Goal: Information Seeking & Learning: Learn about a topic

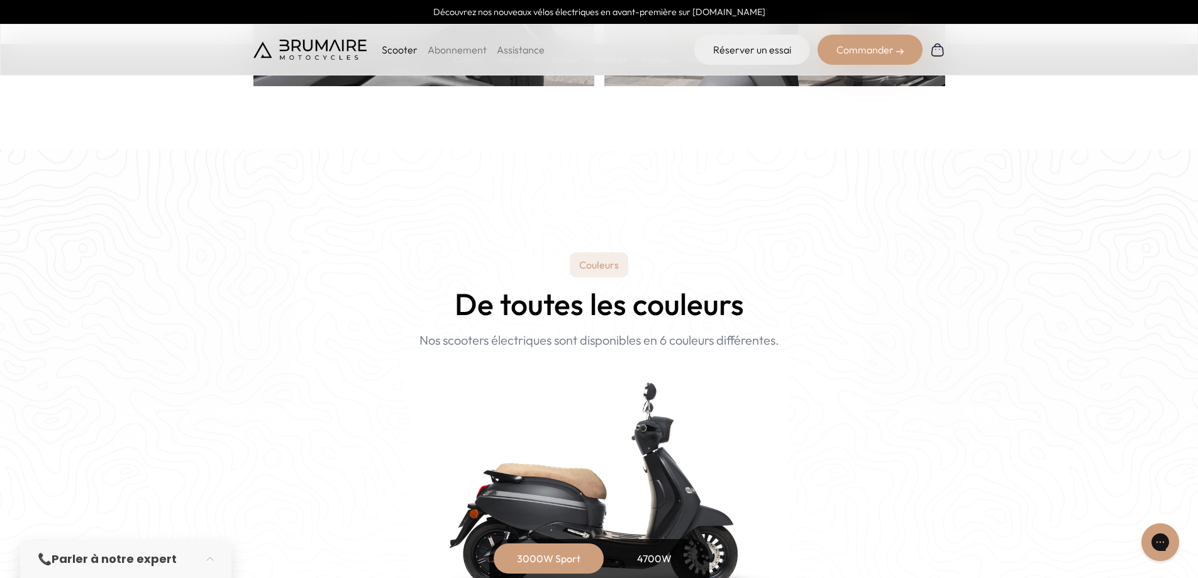
scroll to position [1174, 0]
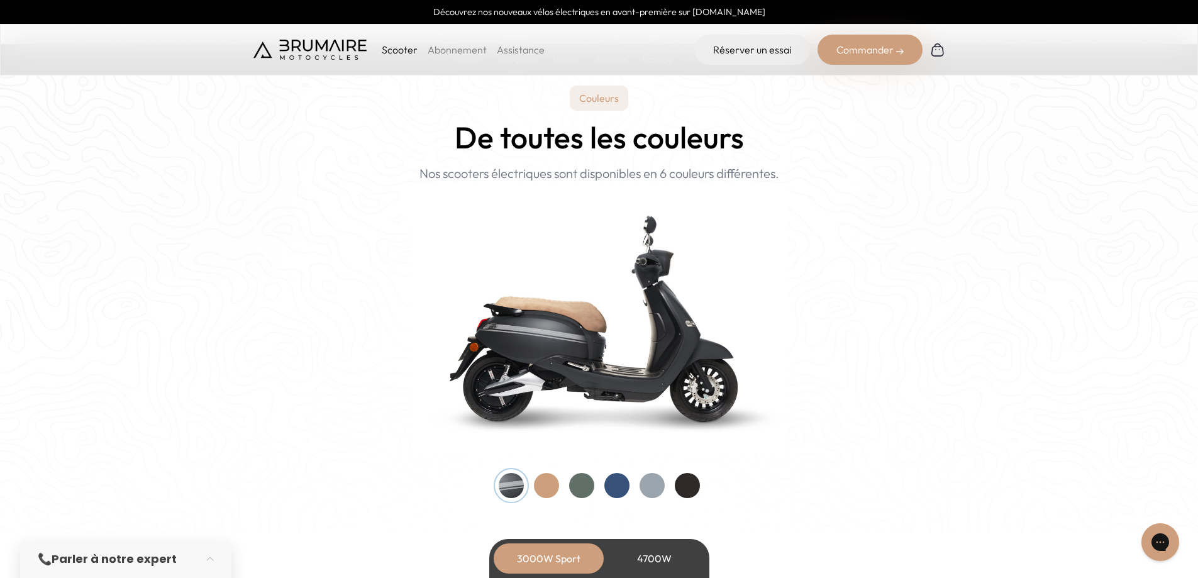
click at [546, 490] on div at bounding box center [546, 485] width 25 height 25
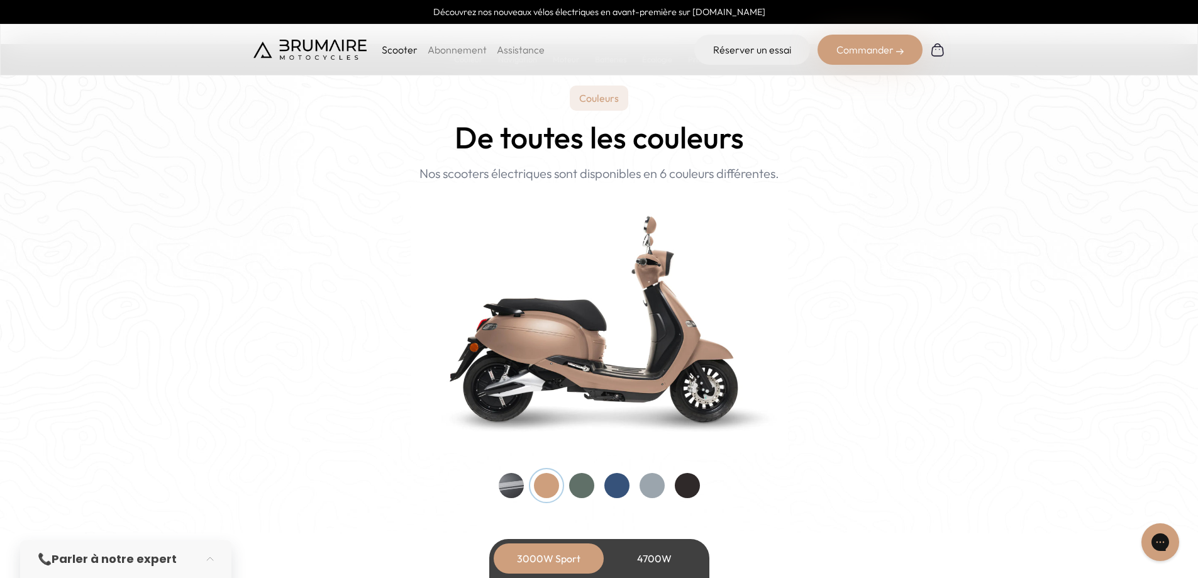
click at [580, 490] on div at bounding box center [581, 485] width 25 height 25
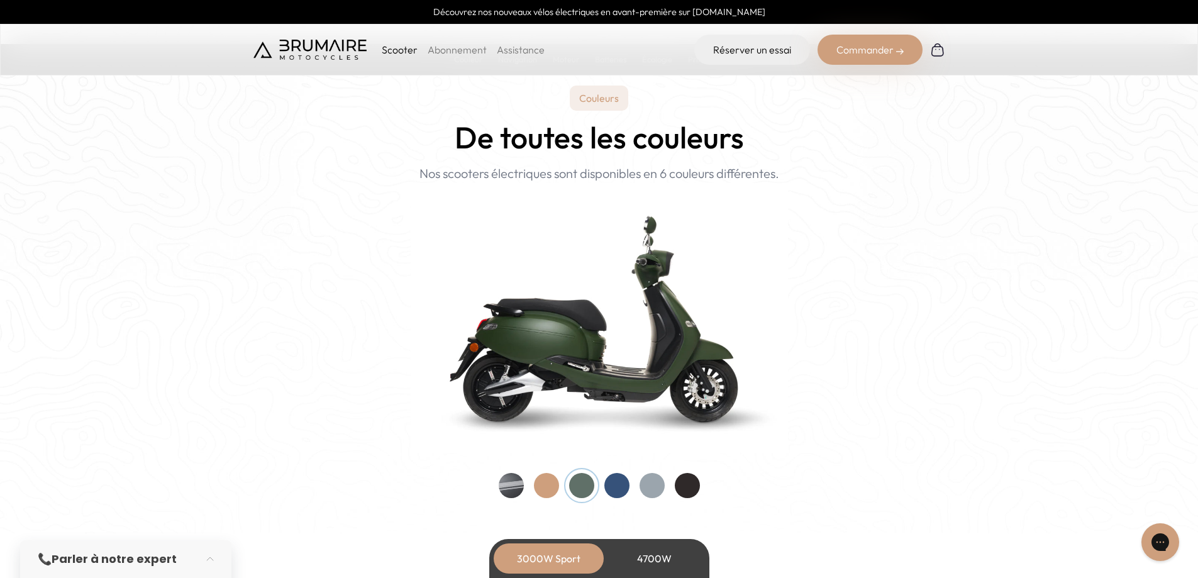
click at [619, 490] on div at bounding box center [616, 485] width 25 height 25
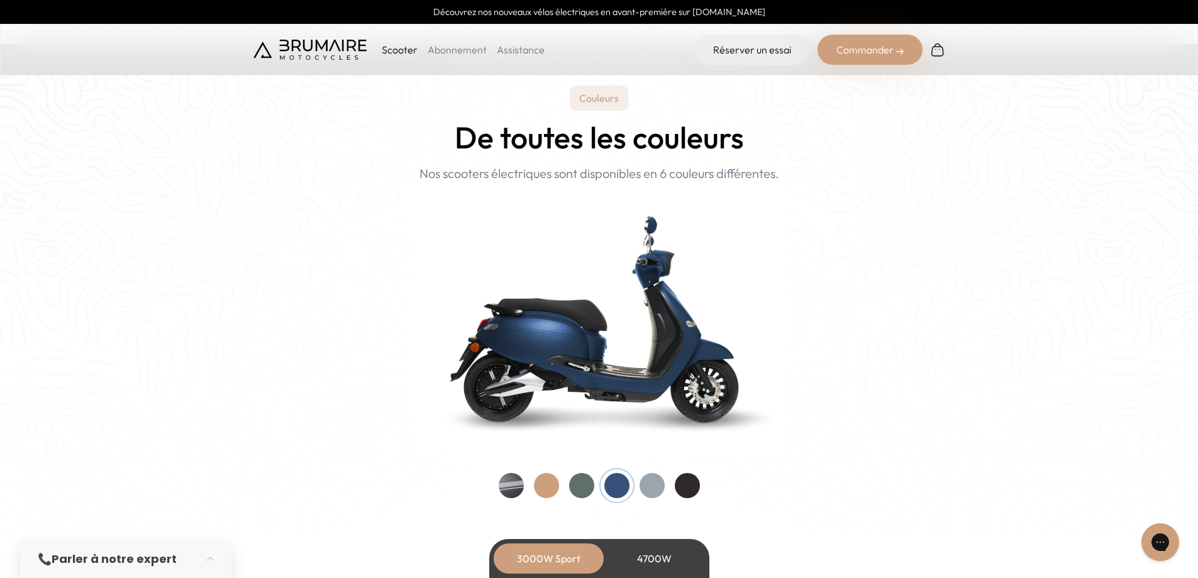
click at [652, 490] on div at bounding box center [651, 485] width 25 height 25
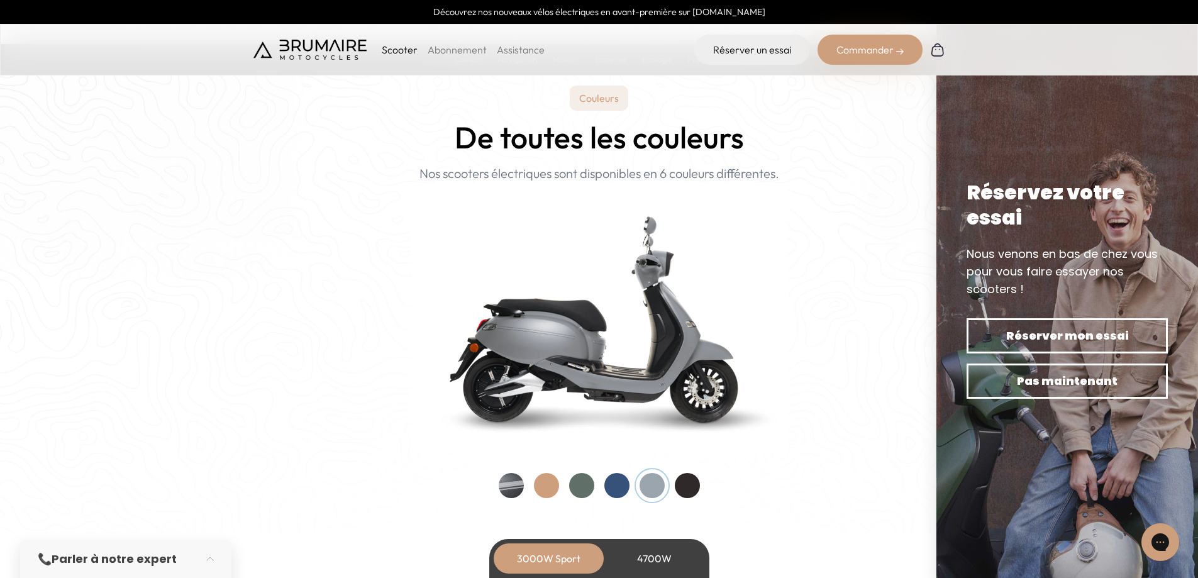
click at [689, 487] on div at bounding box center [687, 485] width 25 height 25
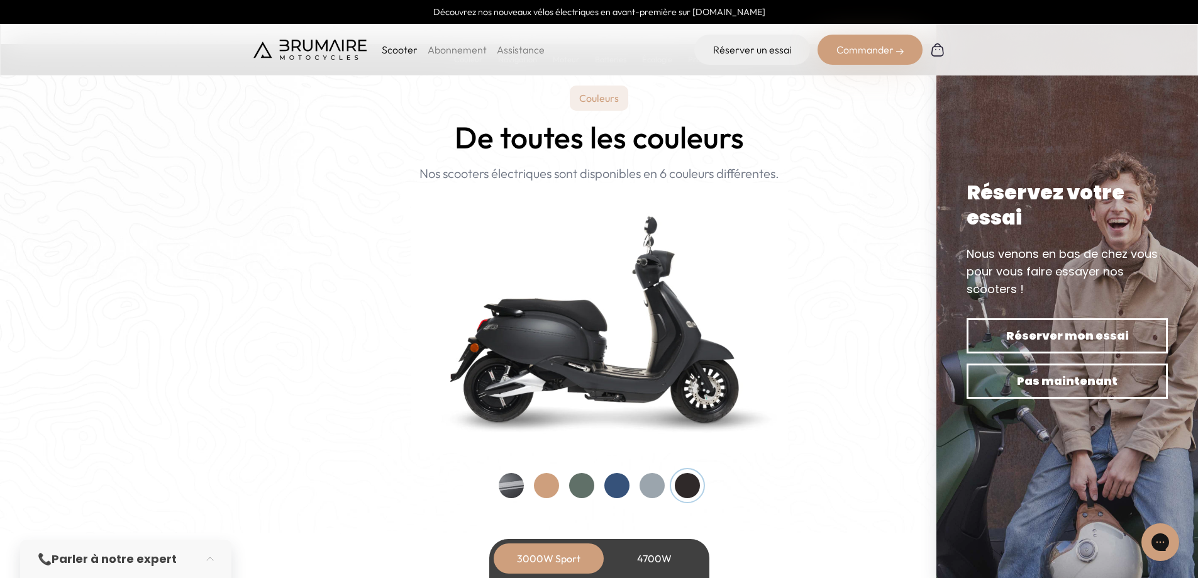
click at [517, 485] on div at bounding box center [511, 485] width 25 height 25
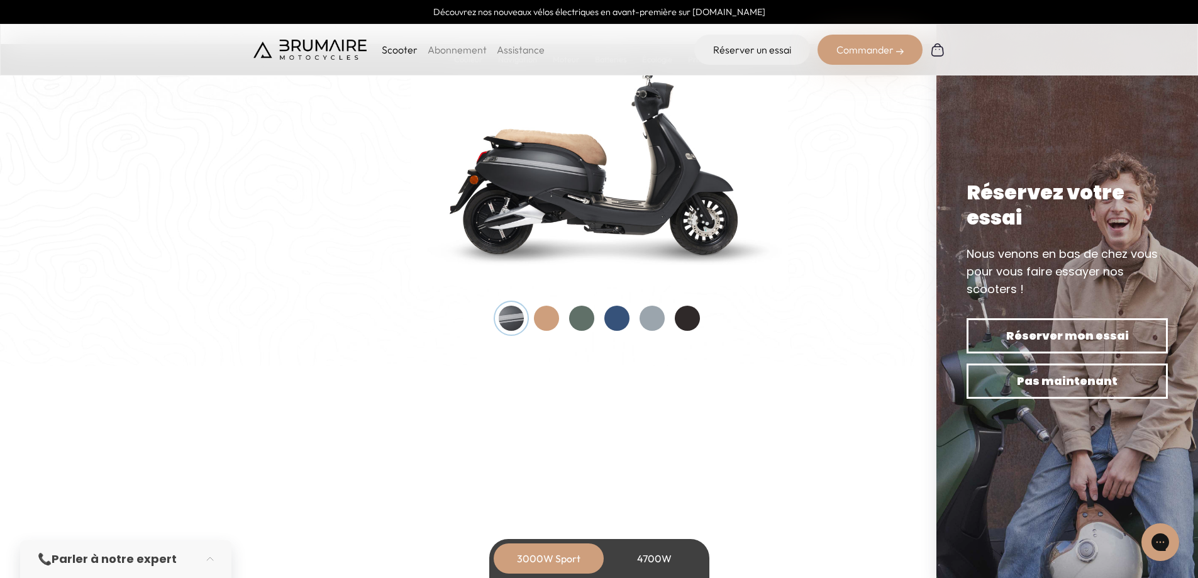
click at [648, 561] on div "4700W" at bounding box center [654, 558] width 101 height 30
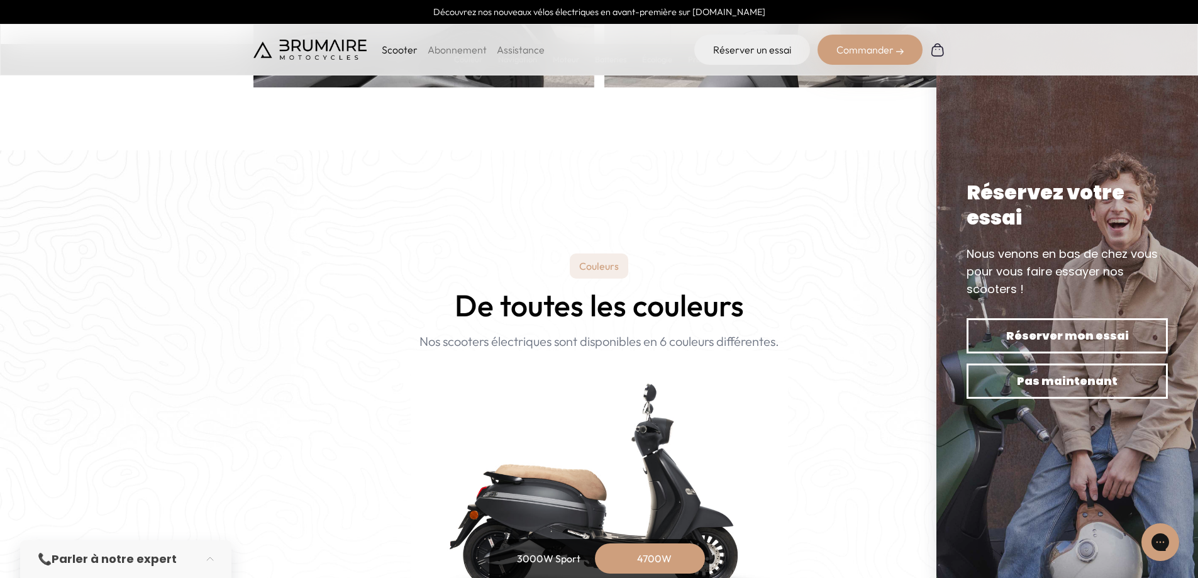
scroll to position [1341, 0]
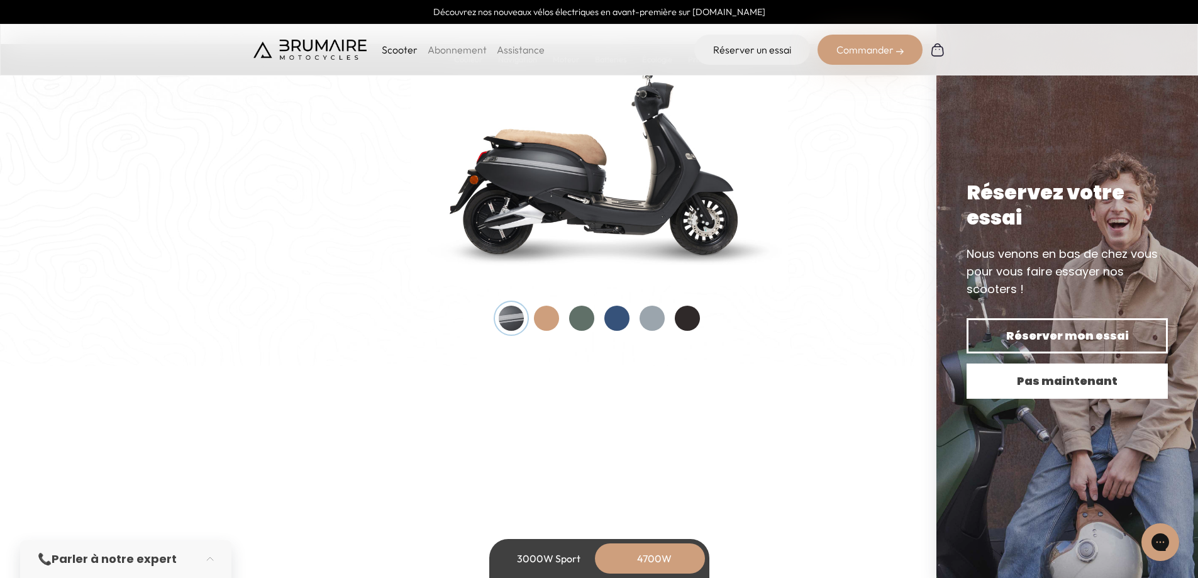
click at [1014, 384] on span "Pas maintenant" at bounding box center [1066, 381] width 157 height 18
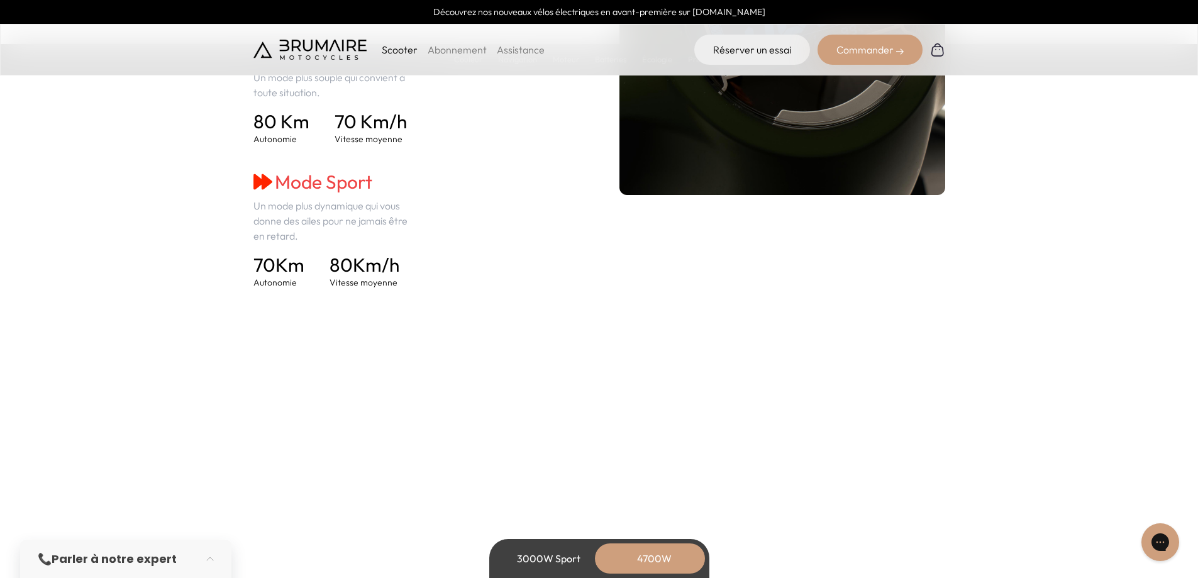
scroll to position [1509, 0]
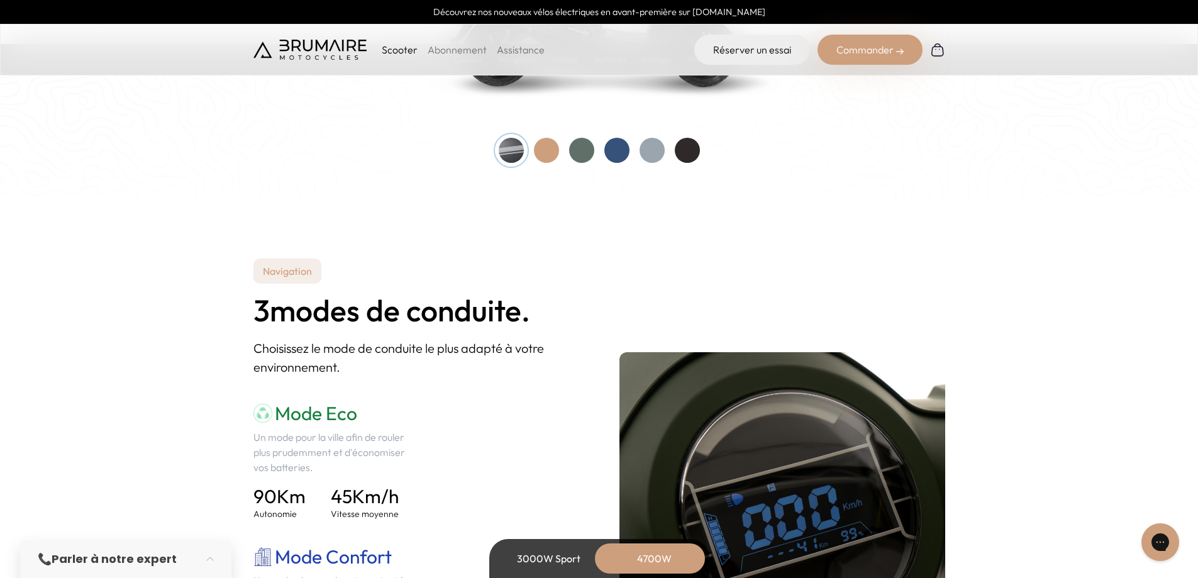
click at [543, 566] on div "3000W Sport" at bounding box center [549, 558] width 101 height 30
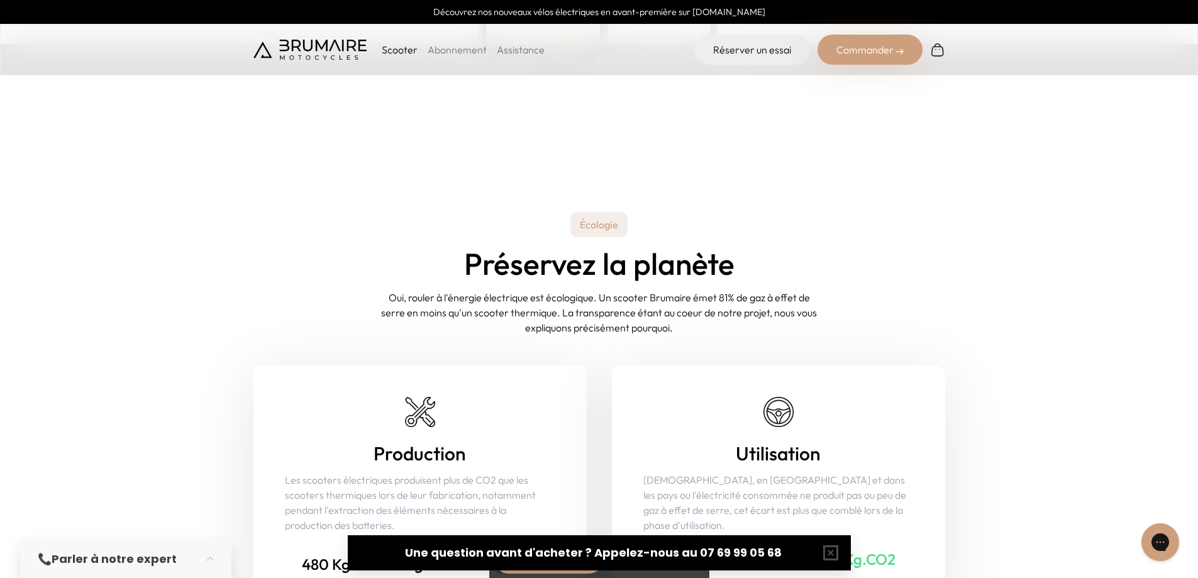
scroll to position [4862, 0]
